Goal: Information Seeking & Learning: Learn about a topic

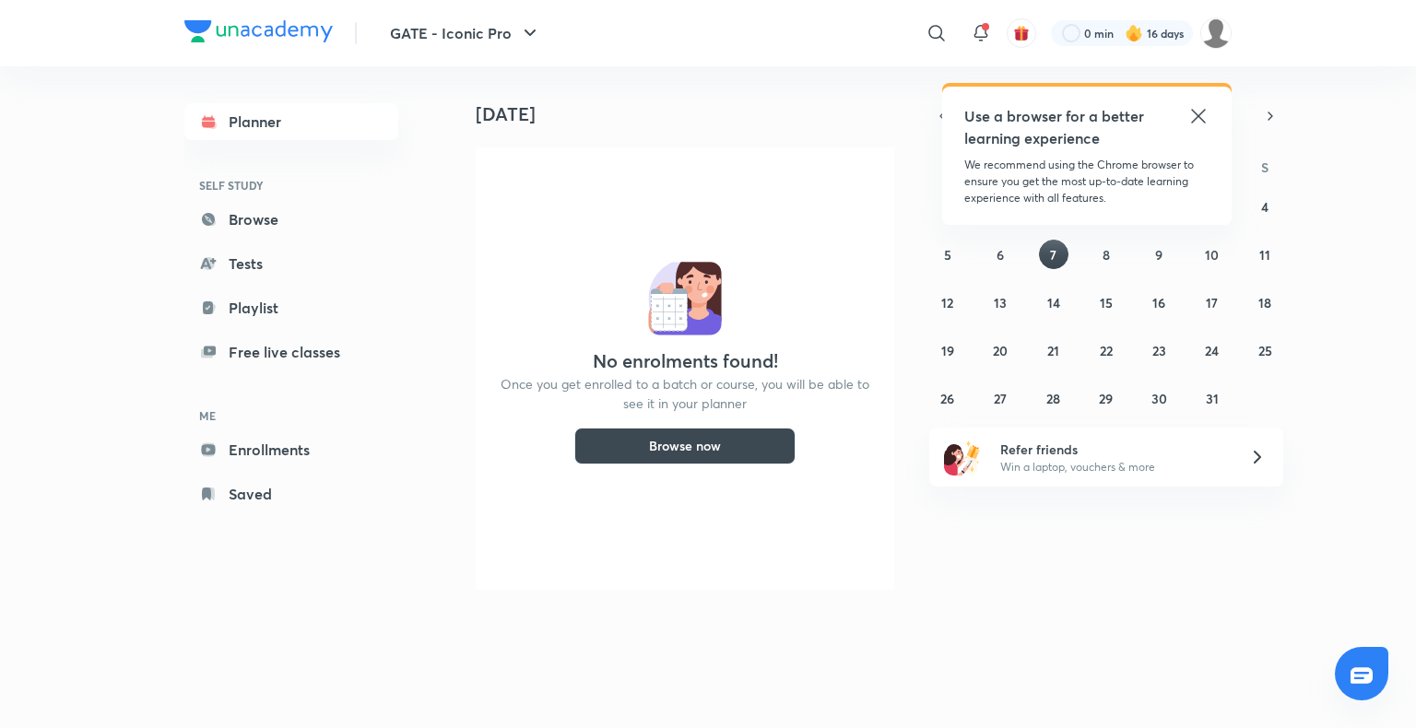
click at [1195, 115] on icon at bounding box center [1198, 116] width 22 height 22
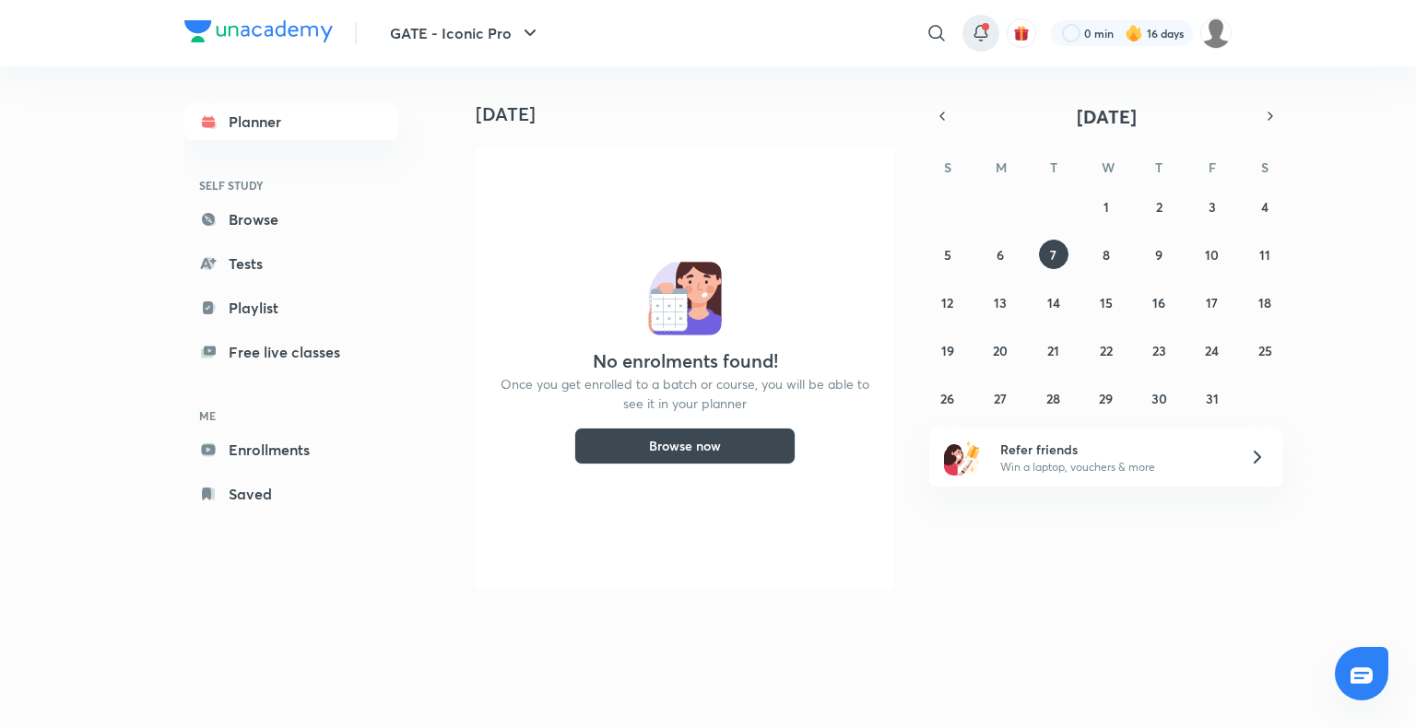
click at [994, 28] on div at bounding box center [980, 33] width 37 height 37
click at [982, 31] on icon at bounding box center [981, 33] width 22 height 22
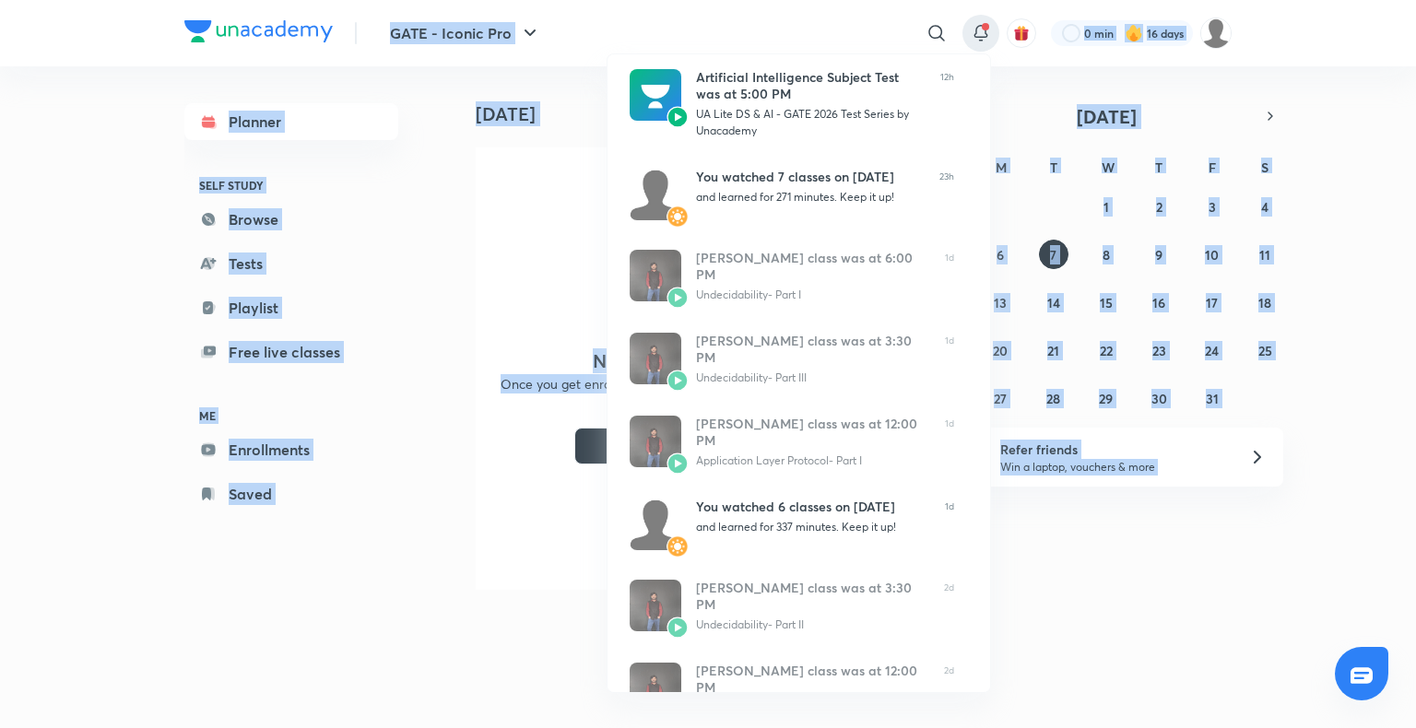
click at [982, 31] on div at bounding box center [708, 364] width 1416 height 728
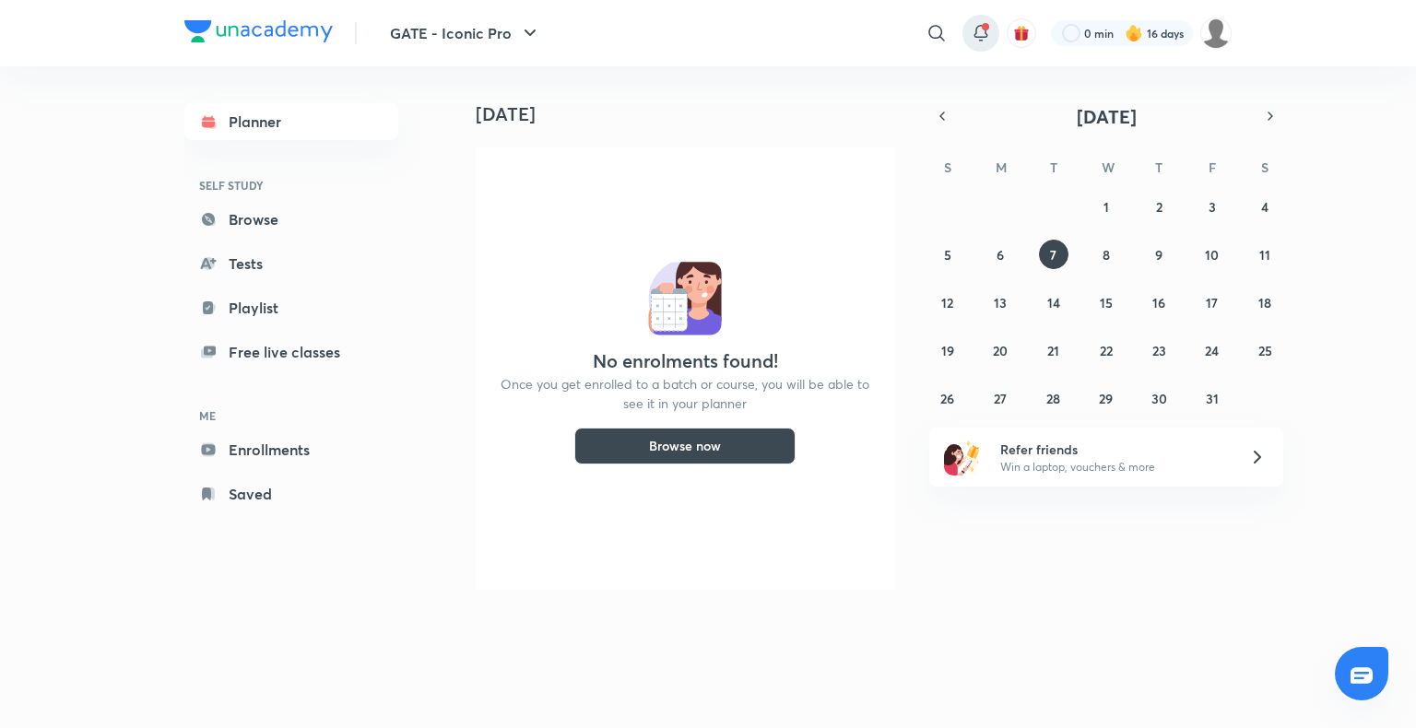
click at [982, 31] on icon at bounding box center [981, 33] width 22 height 22
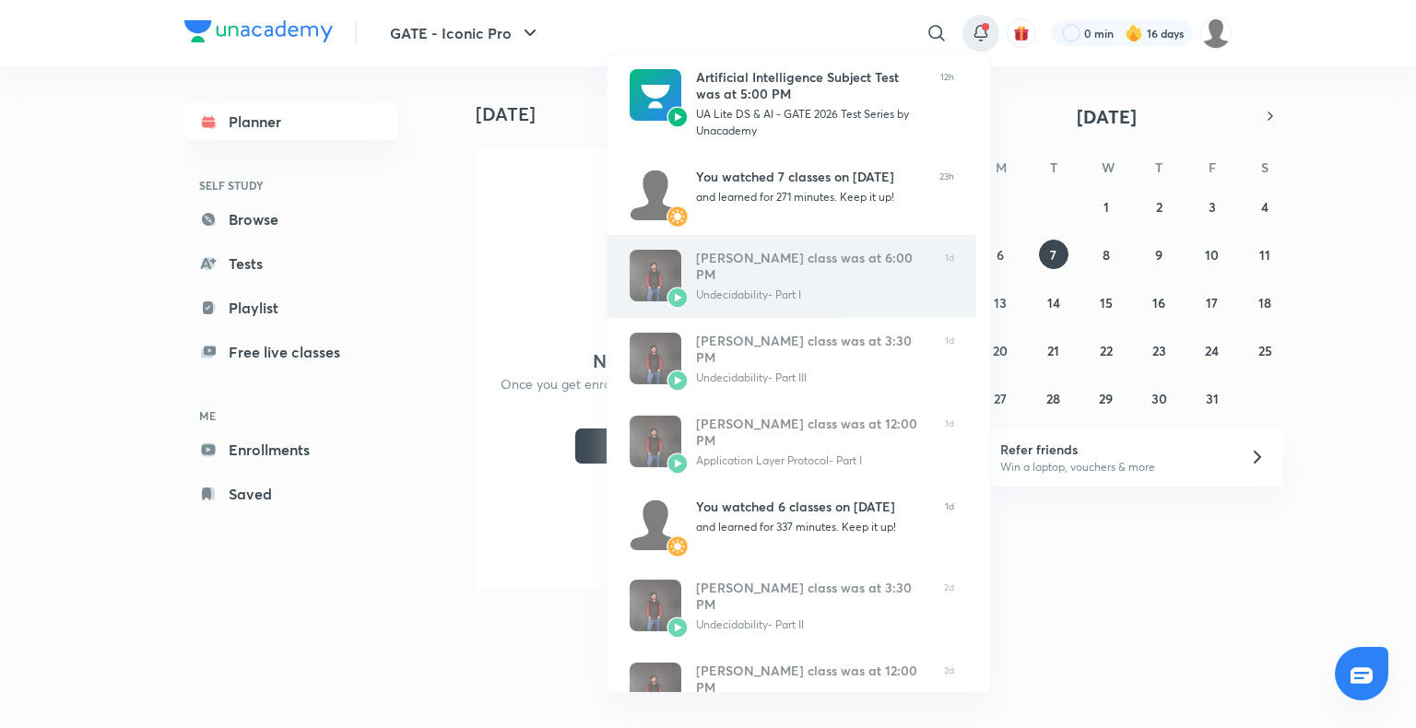
click at [823, 259] on div "[PERSON_NAME] class was at 6:00 PM" at bounding box center [813, 266] width 234 height 33
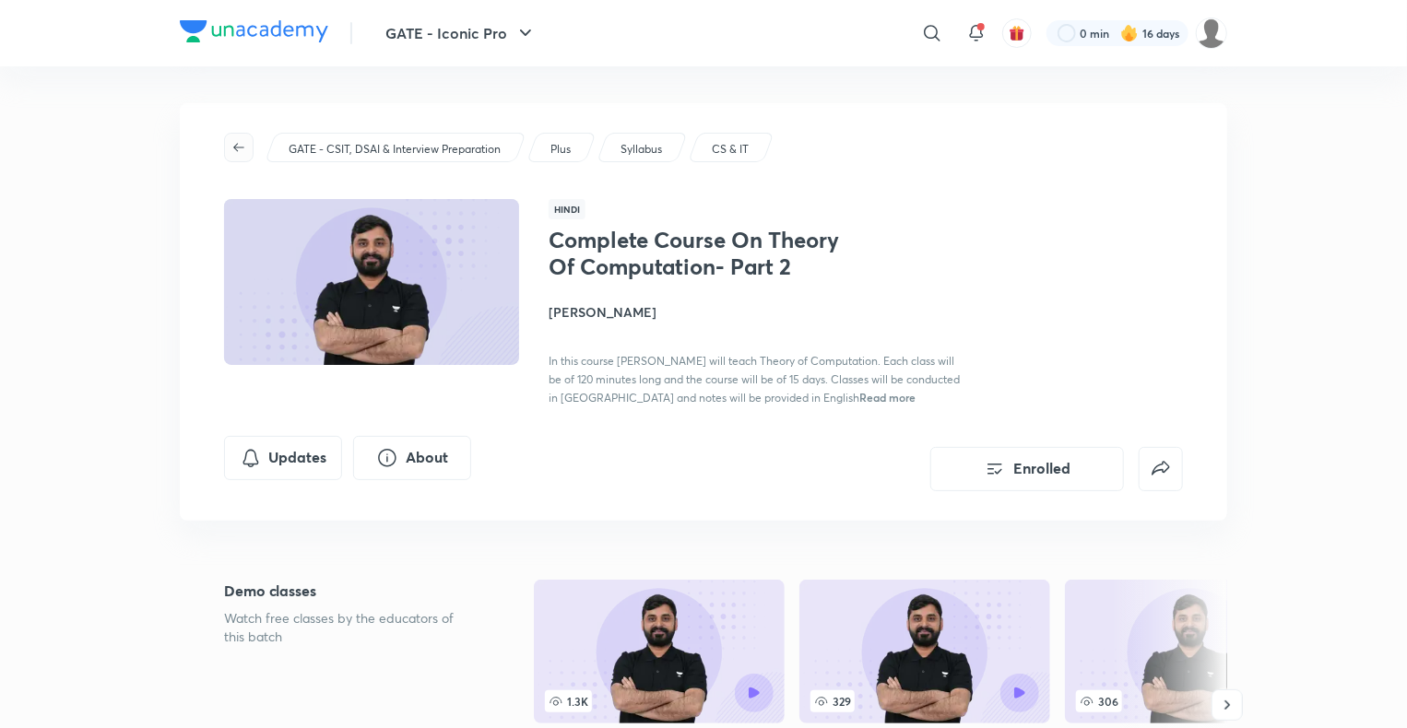
click at [245, 143] on icon "button" at bounding box center [238, 147] width 15 height 15
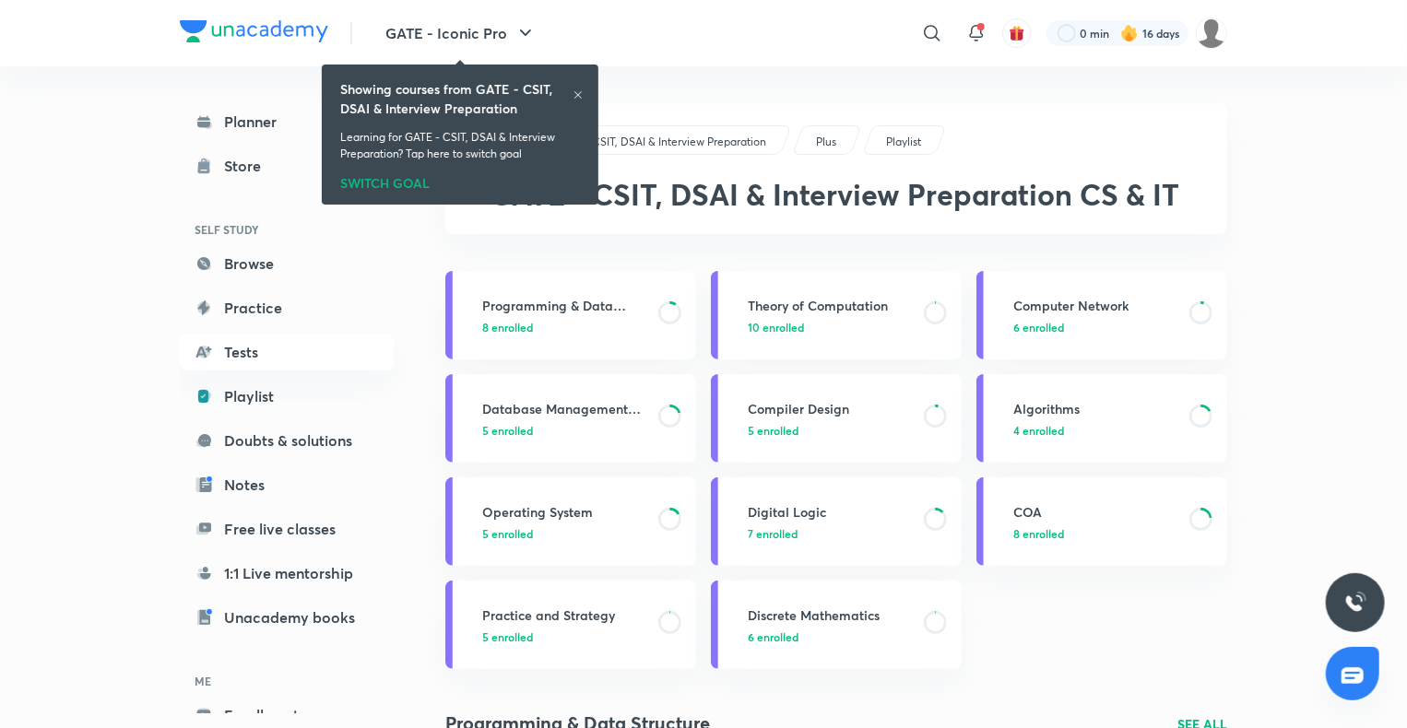
click at [581, 93] on icon at bounding box center [577, 94] width 11 height 11
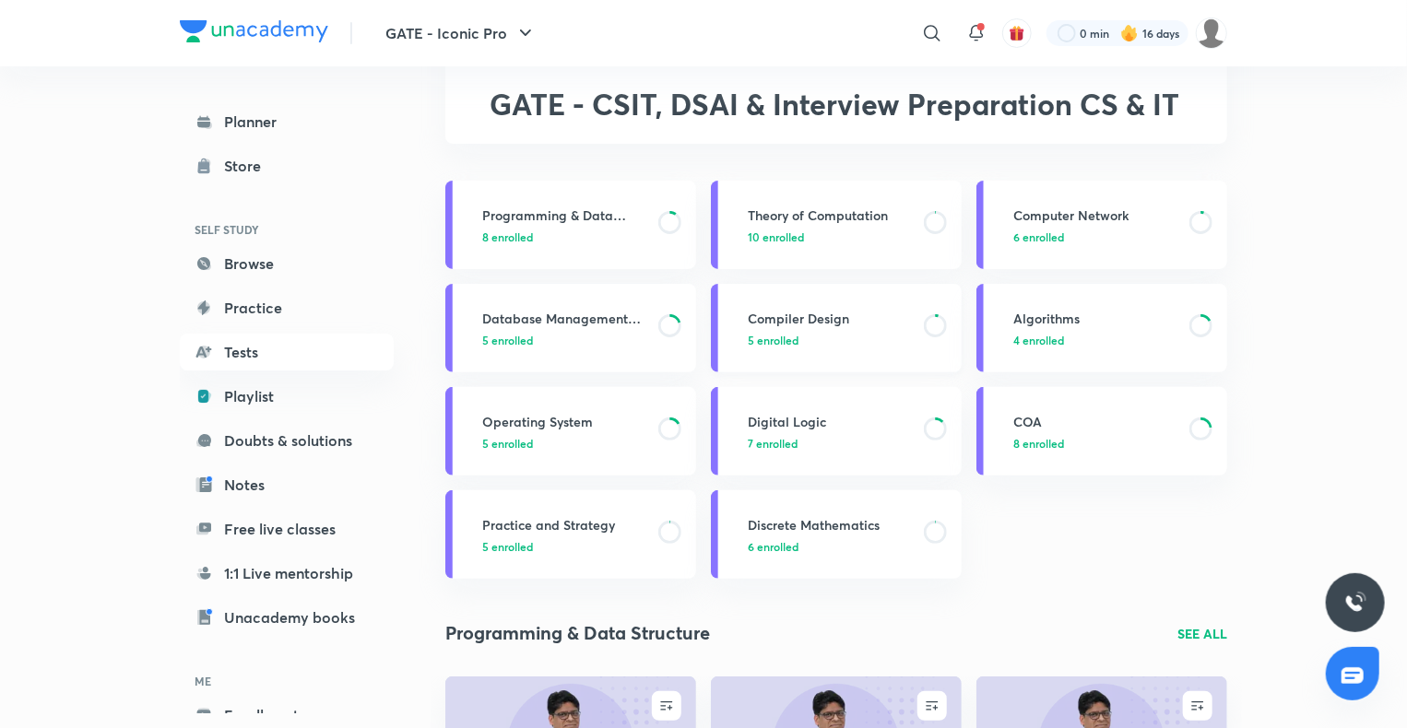
scroll to position [92, 0]
click at [1103, 208] on h3 "Computer Network" at bounding box center [1095, 213] width 165 height 19
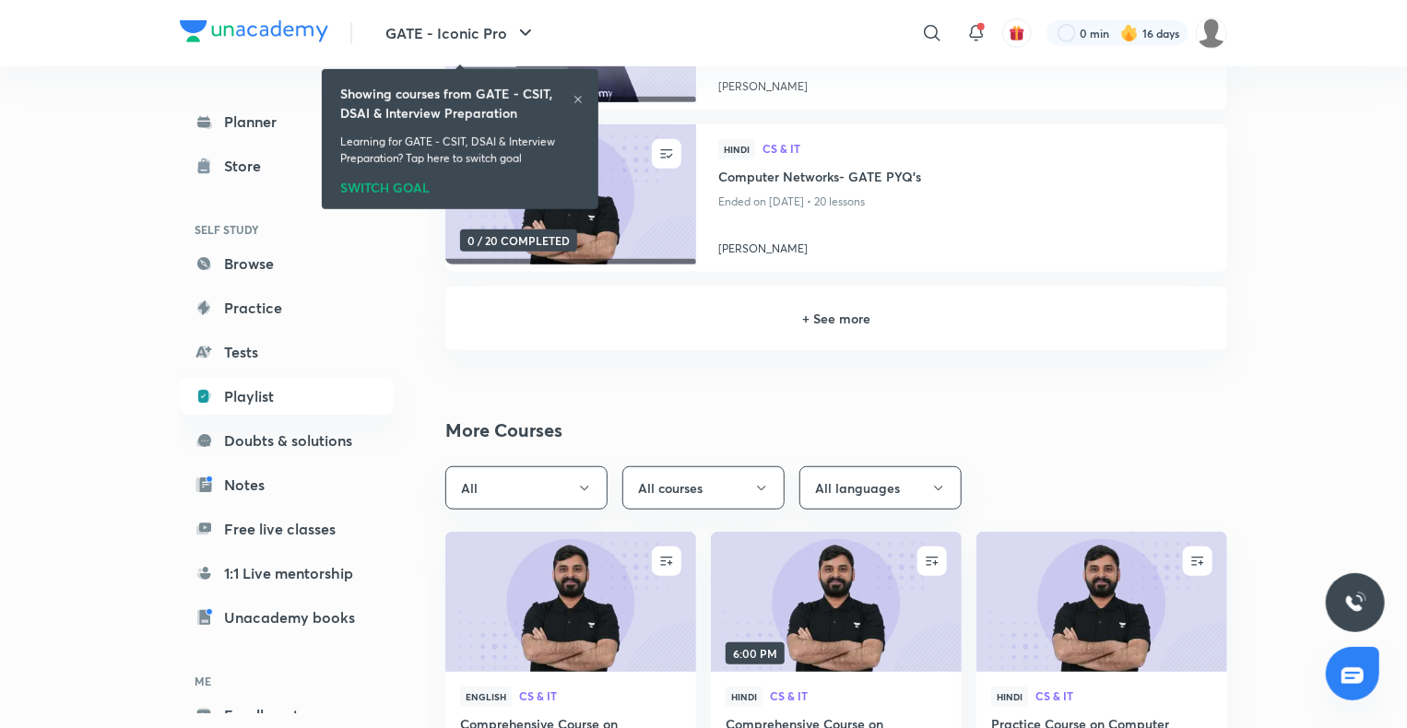
scroll to position [525, 0]
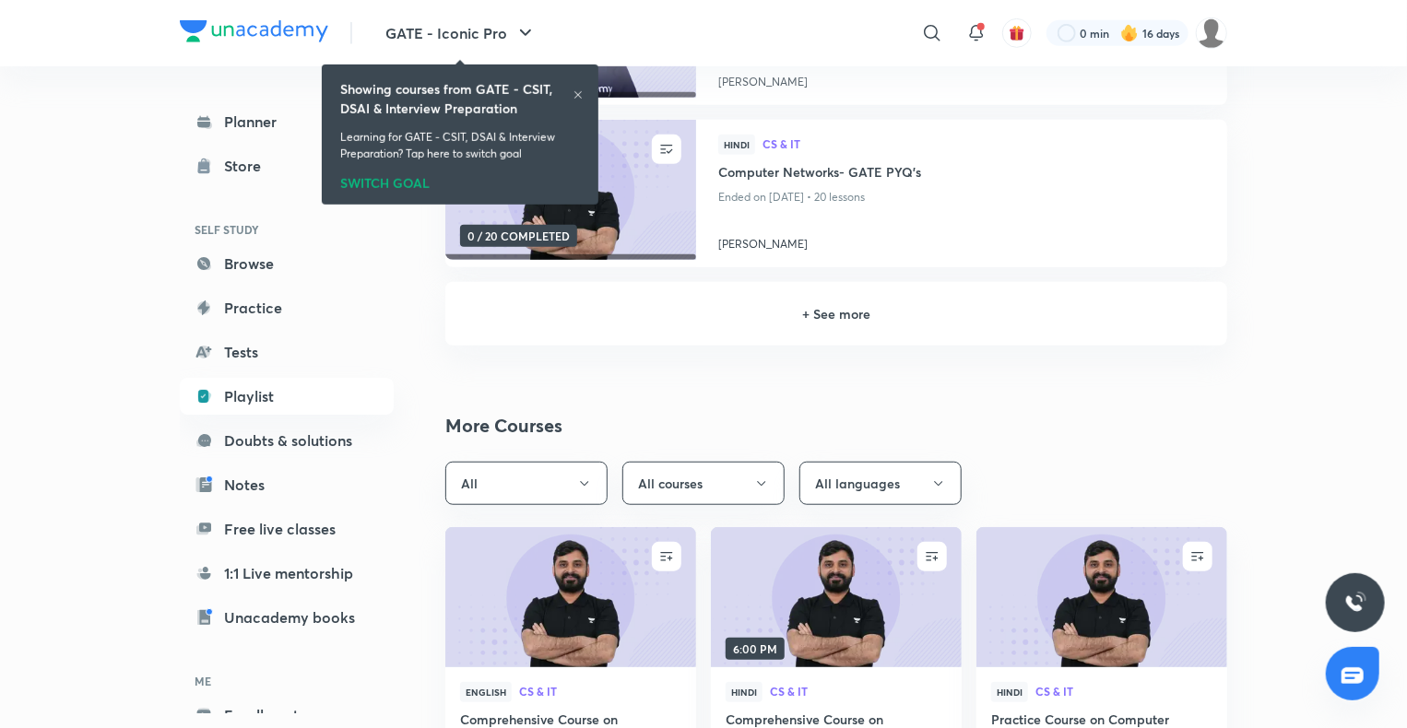
click at [829, 306] on h6 "+ See more" at bounding box center [835, 313] width 737 height 19
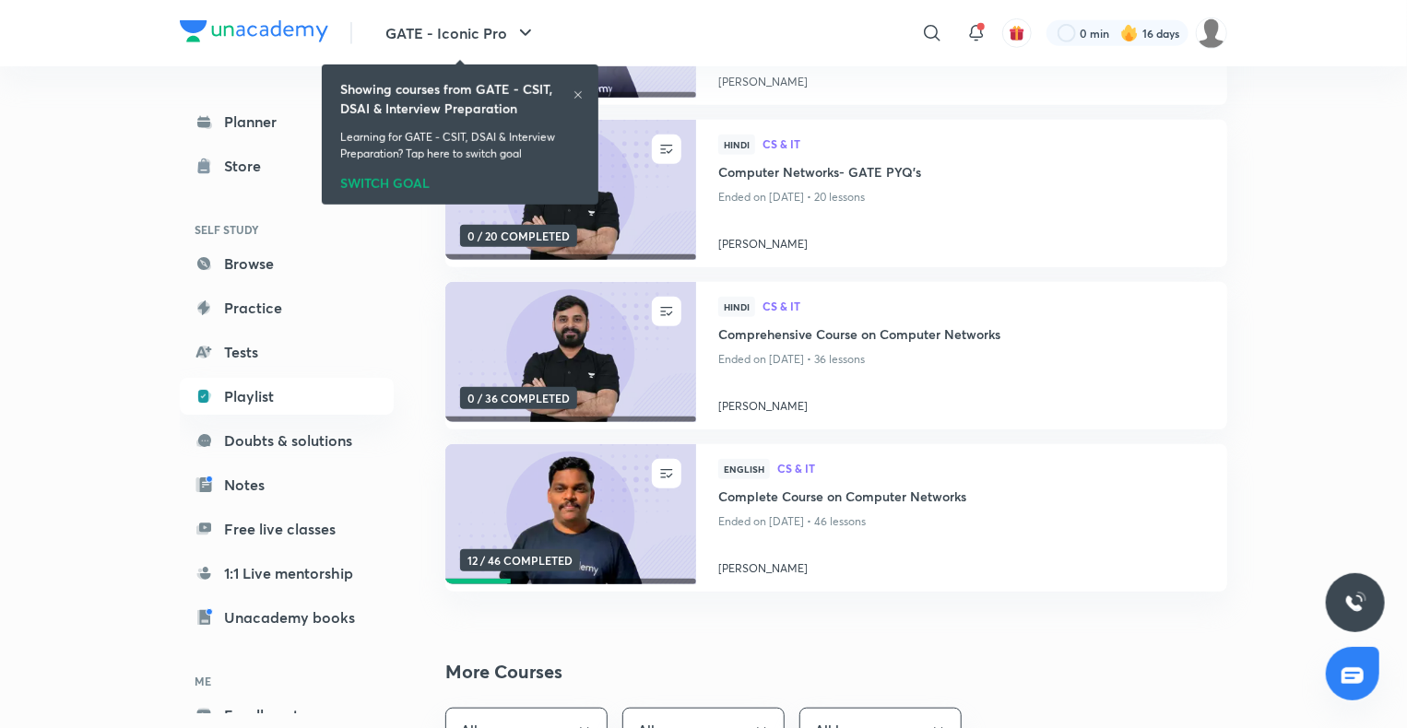
click at [829, 306] on span "CS & IT" at bounding box center [983, 305] width 442 height 11
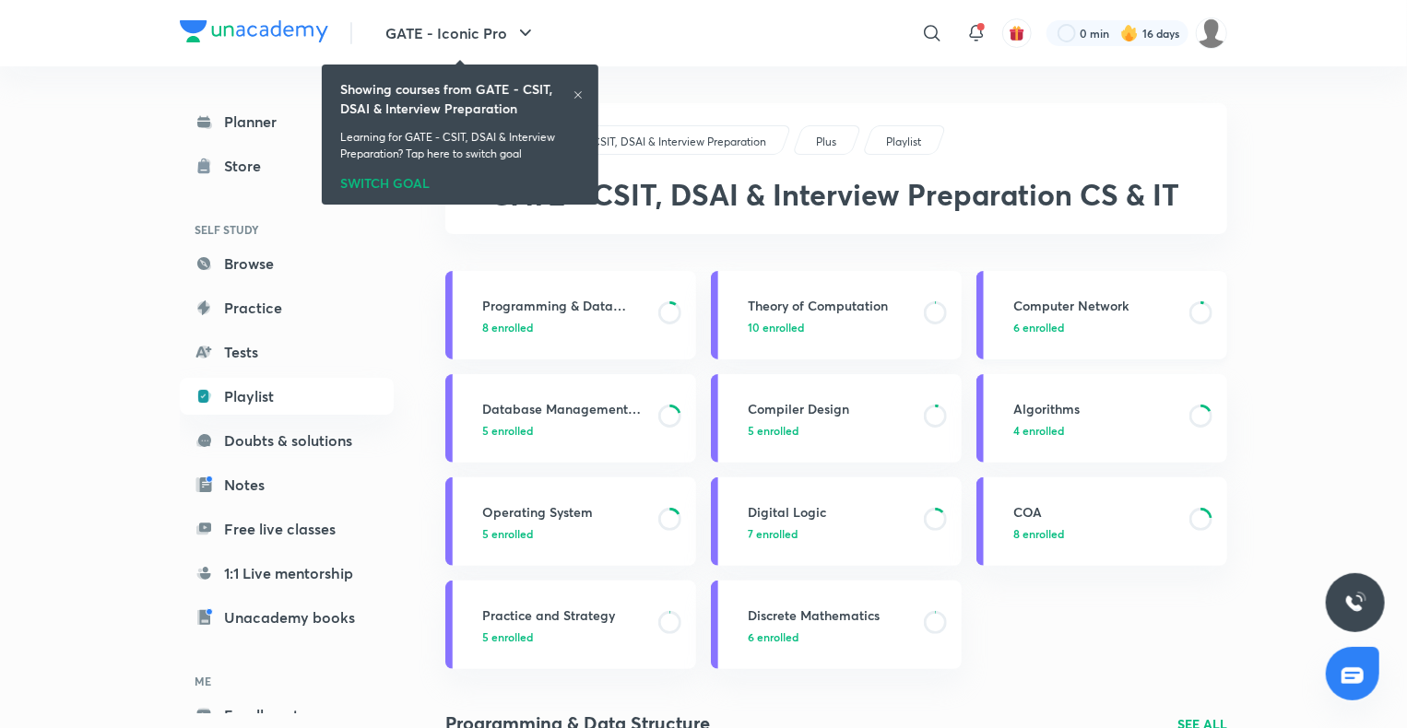
click at [1042, 323] on span "6 enrolled" at bounding box center [1038, 327] width 51 height 17
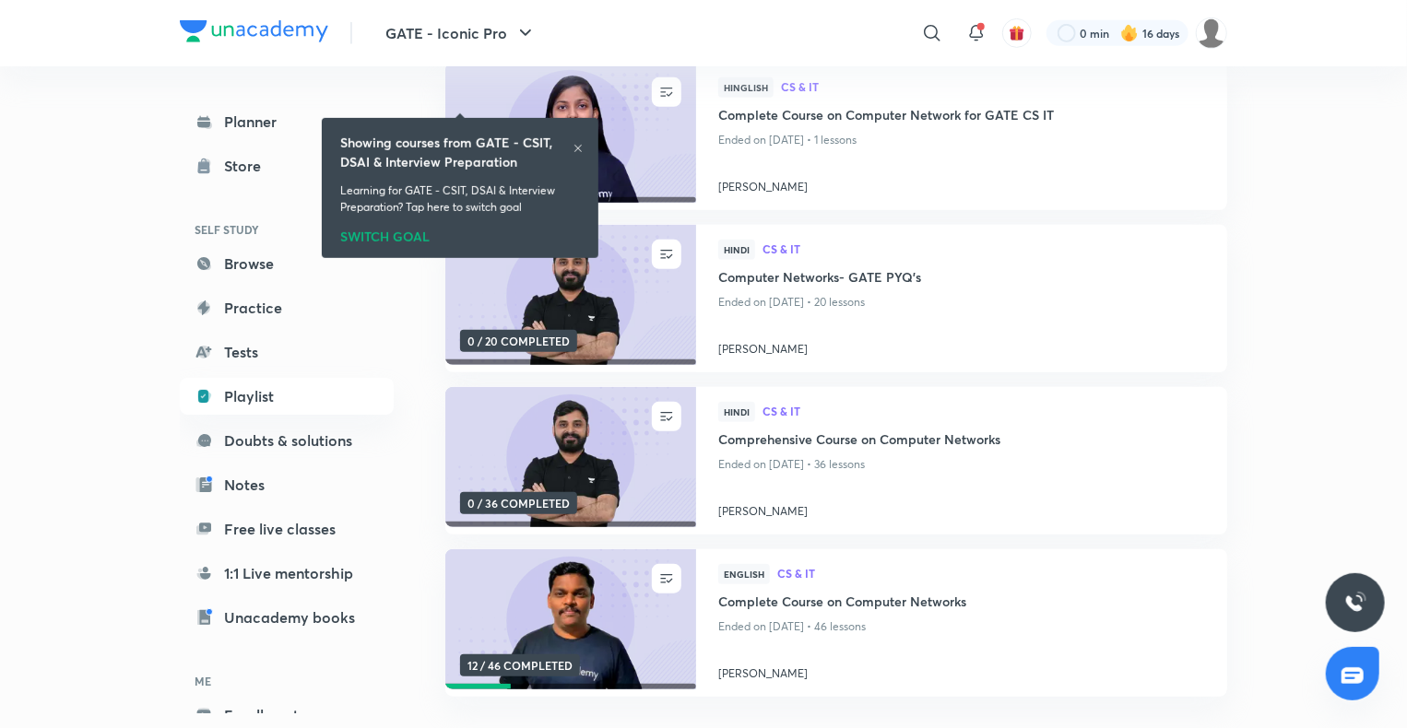
scroll to position [479, 0]
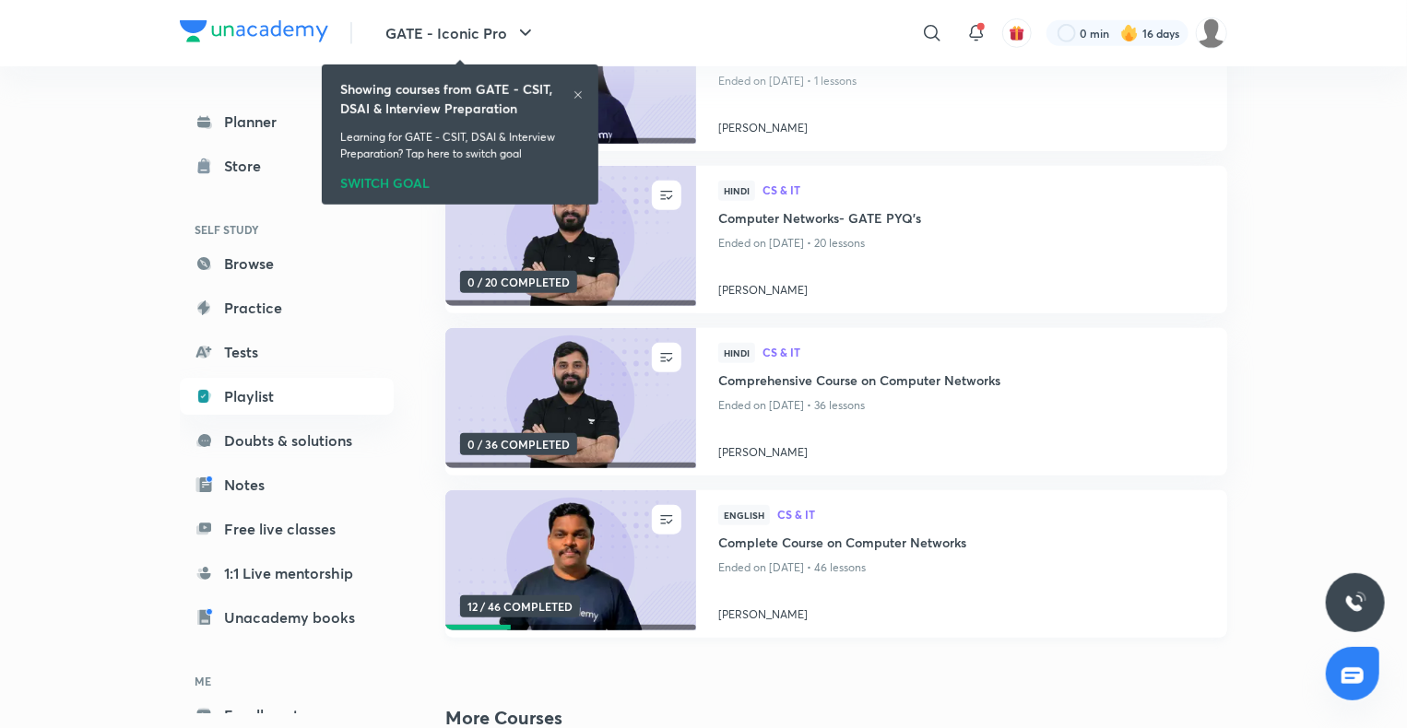
click at [734, 547] on h4 "Complete Course on Computer Networks" at bounding box center [961, 544] width 487 height 23
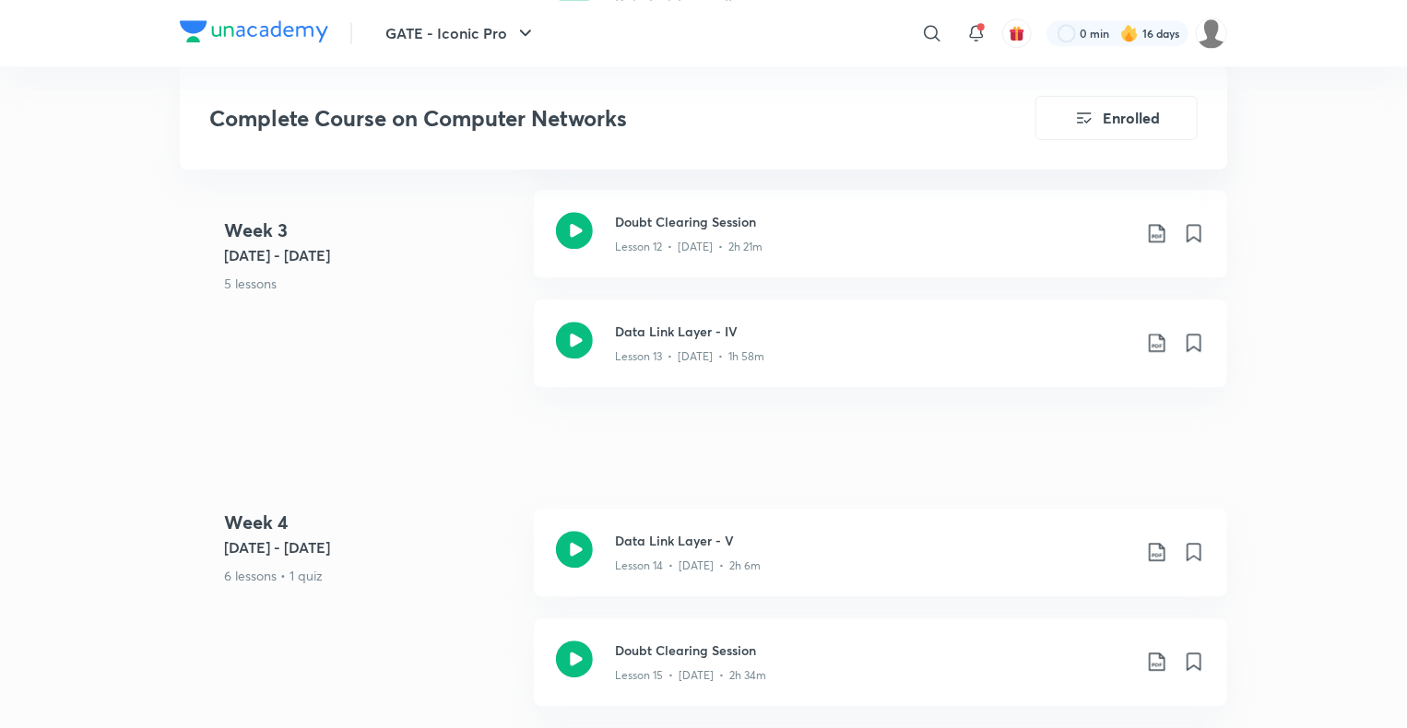
scroll to position [2332, 0]
click at [725, 336] on h3 "Data Link Layer - IV" at bounding box center [873, 329] width 516 height 19
click at [707, 529] on h3 "Data Link Layer - V" at bounding box center [873, 538] width 516 height 19
